Goal: Navigation & Orientation: Find specific page/section

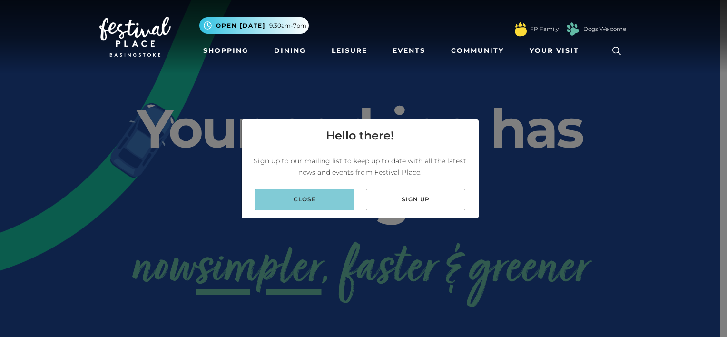
drag, startPoint x: 337, startPoint y: 204, endPoint x: 332, endPoint y: 205, distance: 5.4
click at [336, 204] on link "Close" at bounding box center [304, 199] width 99 height 21
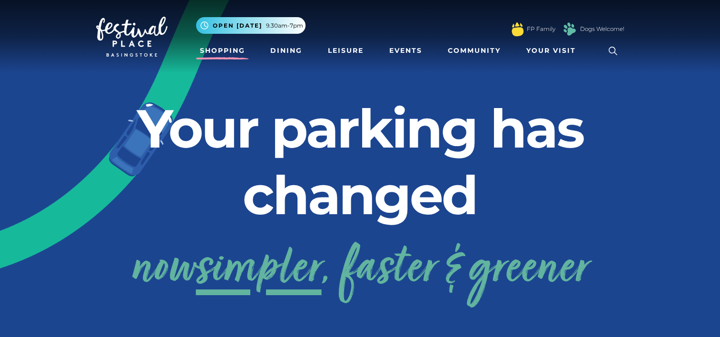
click at [235, 49] on link "Shopping" at bounding box center [222, 51] width 53 height 18
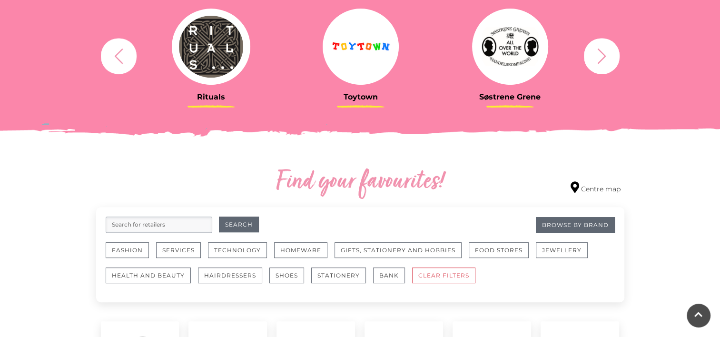
scroll to position [428, 0]
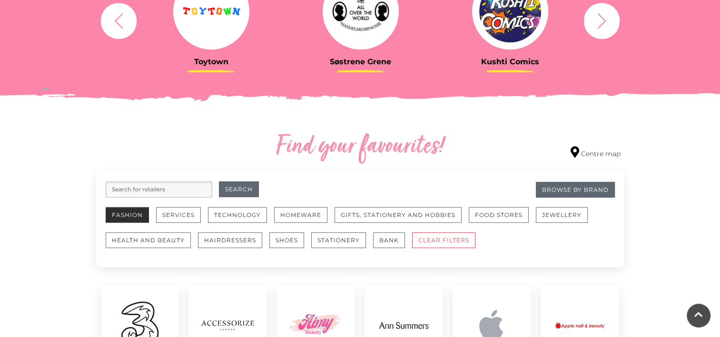
click at [138, 216] on button "Fashion" at bounding box center [127, 215] width 43 height 16
